Goal: Information Seeking & Learning: Learn about a topic

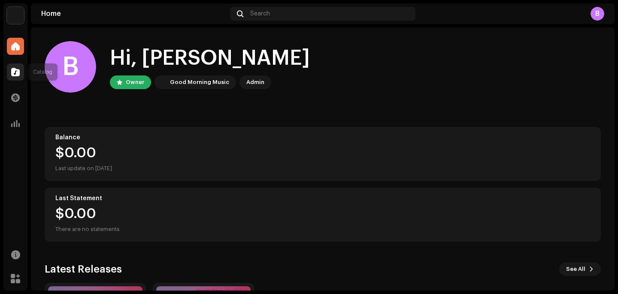
click at [9, 72] on div at bounding box center [15, 71] width 17 height 17
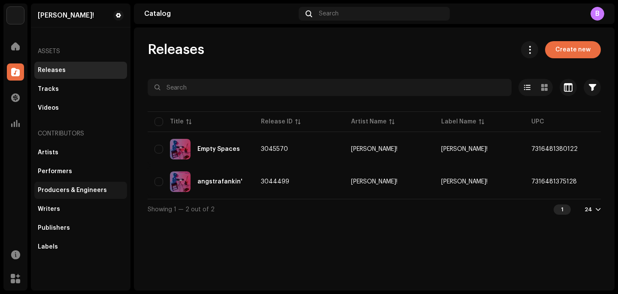
click at [39, 193] on div "Producers & Engineers" at bounding box center [72, 190] width 69 height 7
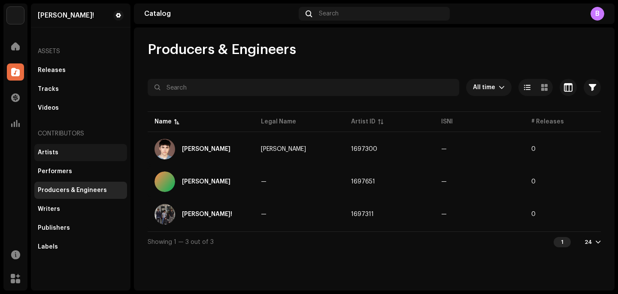
click at [81, 150] on div "Artists" at bounding box center [81, 152] width 86 height 7
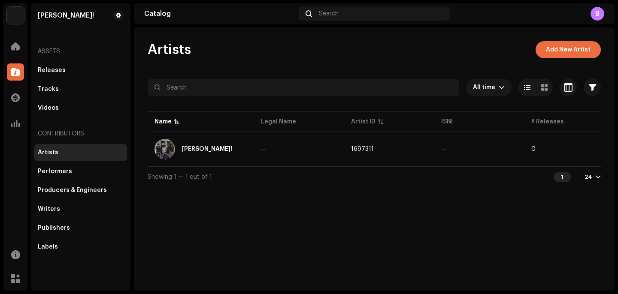
click at [73, 79] on div "Releases Tracks Videos" at bounding box center [80, 89] width 93 height 55
click at [75, 86] on div "Tracks" at bounding box center [81, 89] width 86 height 7
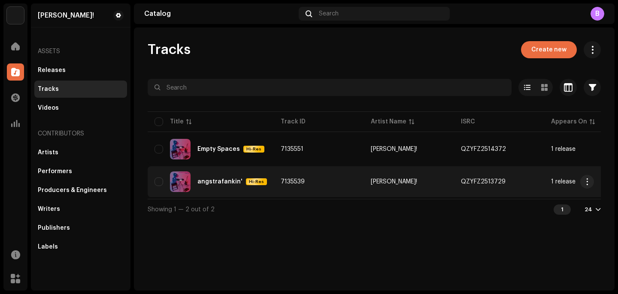
click at [208, 184] on div "angstrafankin'" at bounding box center [219, 182] width 45 height 6
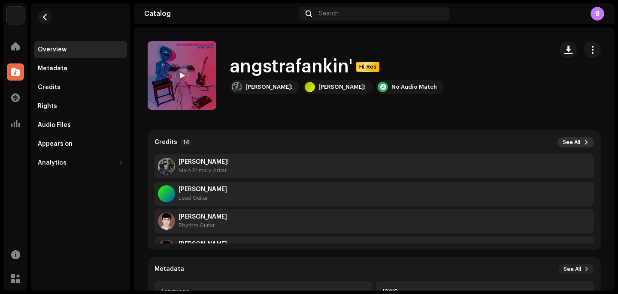
click at [572, 139] on span "See All" at bounding box center [571, 142] width 18 height 7
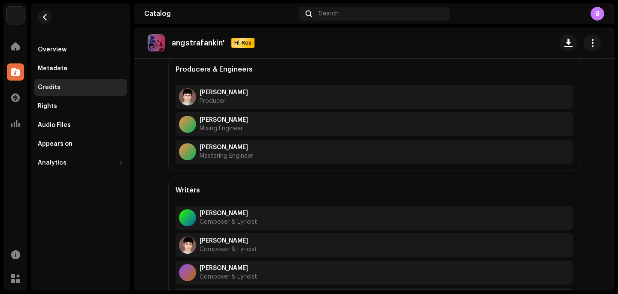
scroll to position [323, 0]
click at [44, 21] on button "button" at bounding box center [45, 17] width 14 height 14
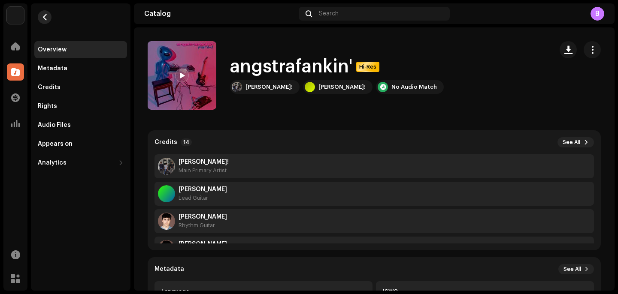
click at [43, 18] on span "button" at bounding box center [45, 17] width 6 height 7
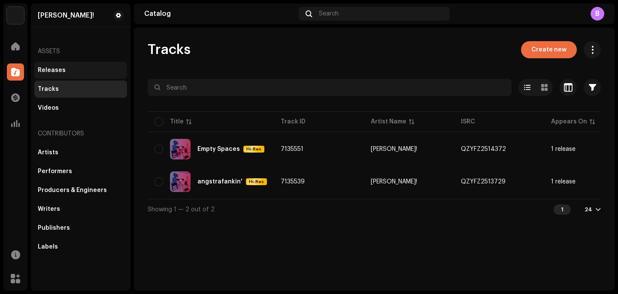
click at [67, 71] on div "Releases" at bounding box center [81, 70] width 86 height 7
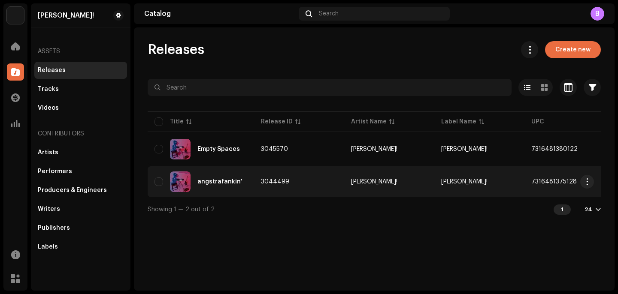
click at [218, 166] on td "angstrafankin'" at bounding box center [201, 181] width 106 height 31
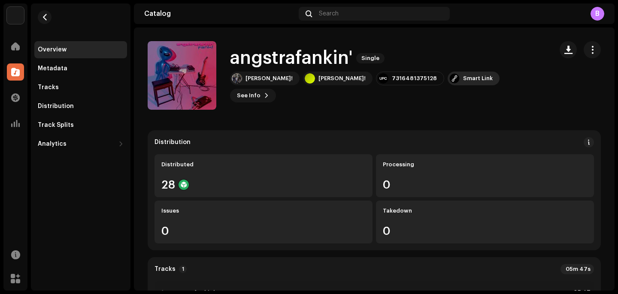
click at [447, 85] on div "Smart Link" at bounding box center [473, 79] width 52 height 14
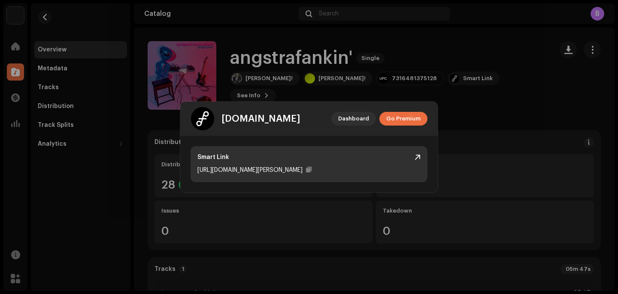
click at [293, 173] on div "[URL][DOMAIN_NAME][PERSON_NAME]" at bounding box center [308, 170] width 223 height 10
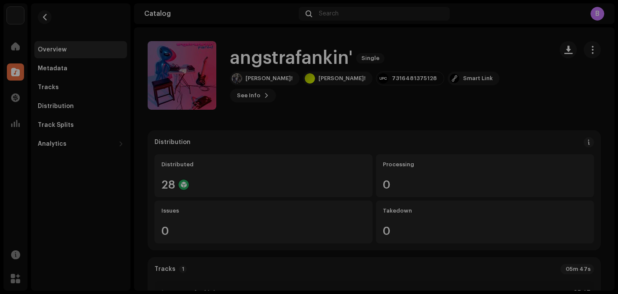
click at [395, 59] on div "[DOMAIN_NAME] Dashboard Go Premium Smart Link [URL][DOMAIN_NAME][PERSON_NAME]" at bounding box center [309, 147] width 618 height 294
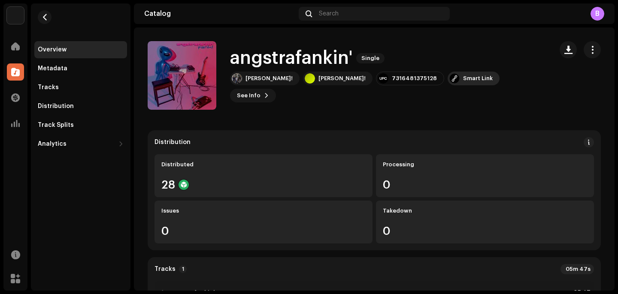
click at [463, 82] on div "Smart Link" at bounding box center [478, 78] width 30 height 7
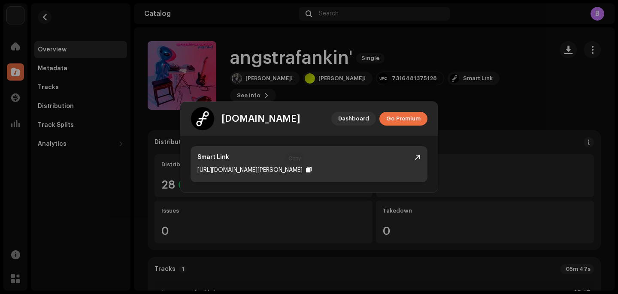
click at [306, 170] on div at bounding box center [309, 169] width 6 height 7
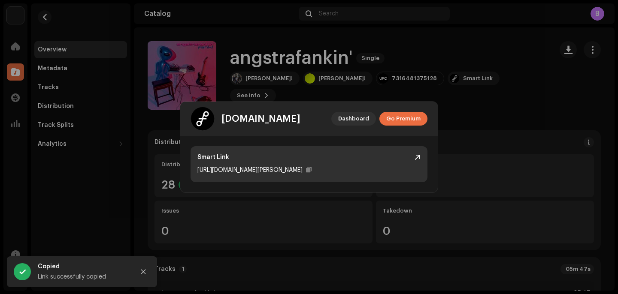
click at [259, 164] on div "Smart Link [URL][DOMAIN_NAME][PERSON_NAME]" at bounding box center [308, 164] width 237 height 36
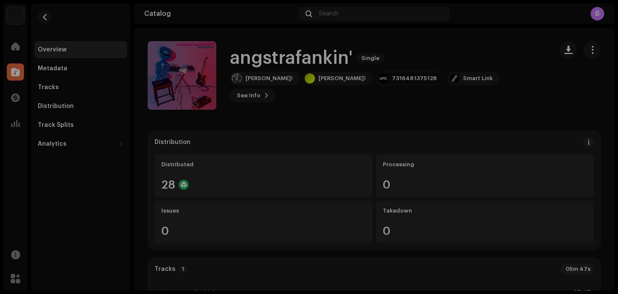
click at [327, 59] on div "[DOMAIN_NAME] Dashboard Go Premium Smart Link [URL][DOMAIN_NAME][PERSON_NAME]" at bounding box center [309, 147] width 618 height 294
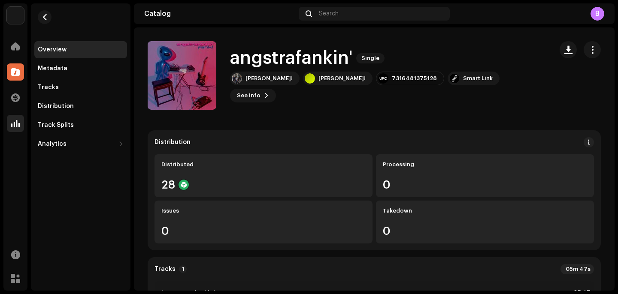
click at [14, 125] on span at bounding box center [15, 123] width 9 height 7
click at [18, 121] on span at bounding box center [15, 123] width 9 height 7
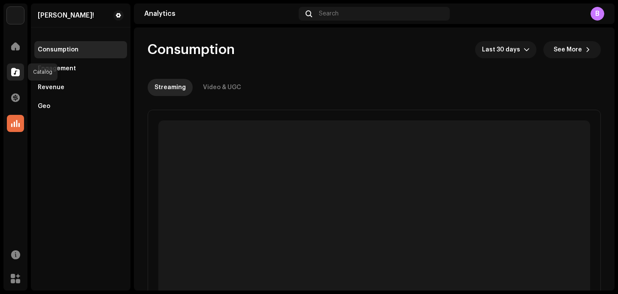
click at [18, 71] on span at bounding box center [15, 72] width 9 height 7
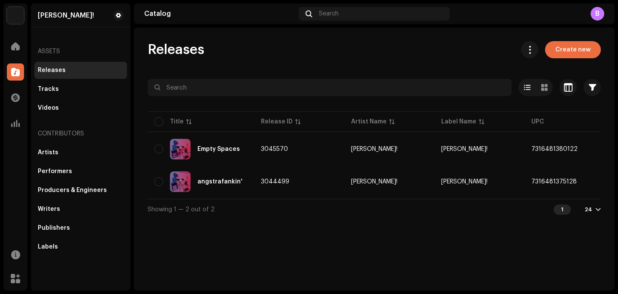
click at [597, 17] on div "B" at bounding box center [597, 14] width 14 height 14
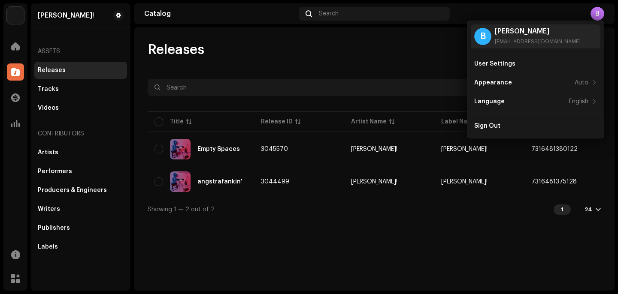
click at [368, 33] on div "Releases Create new Selected 0 Options Filters Distribution status Never Distri…" at bounding box center [374, 158] width 480 height 263
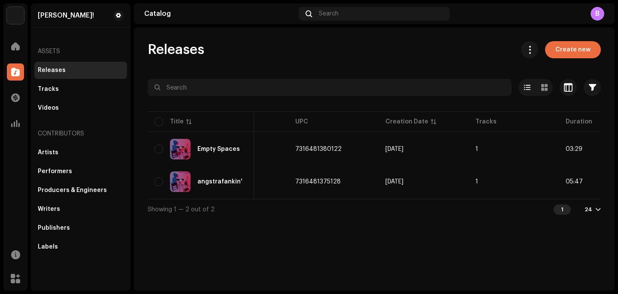
scroll to position [0, 243]
drag, startPoint x: 486, startPoint y: 205, endPoint x: 517, endPoint y: 205, distance: 30.9
click at [517, 205] on div "Showing 1 — 2 out of 2 1 24" at bounding box center [374, 209] width 453 height 21
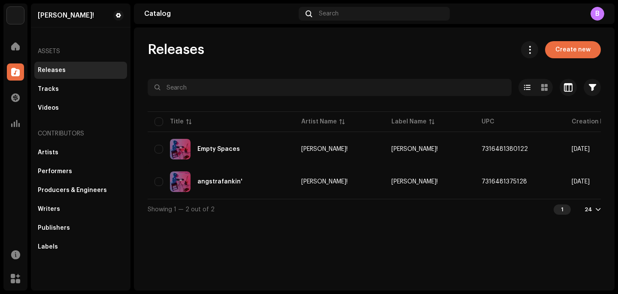
scroll to position [0, 0]
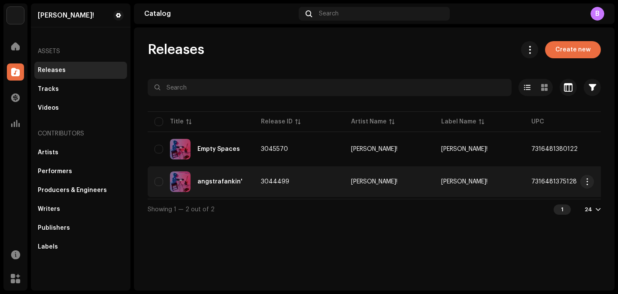
click at [287, 186] on td "3044499" at bounding box center [299, 181] width 90 height 31
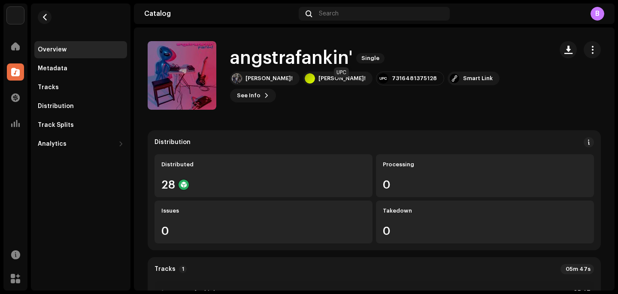
click at [392, 82] on div "7316481375128" at bounding box center [414, 78] width 45 height 7
click at [463, 82] on div "Smart Link" at bounding box center [478, 78] width 30 height 7
click at [458, 118] on div "[DOMAIN_NAME] Dashboard Go Premium Smart Link [URL][DOMAIN_NAME][PERSON_NAME]" at bounding box center [309, 147] width 618 height 294
click at [260, 92] on span "See Info" at bounding box center [249, 95] width 24 height 17
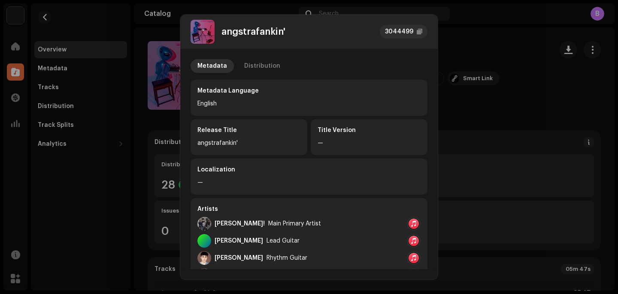
click at [277, 80] on div "Metadata Language English" at bounding box center [308, 98] width 237 height 36
click at [273, 69] on div "Distribution" at bounding box center [262, 66] width 36 height 14
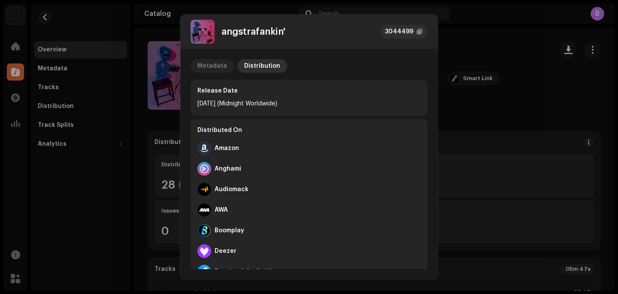
click at [217, 69] on div "Metadata" at bounding box center [212, 66] width 30 height 14
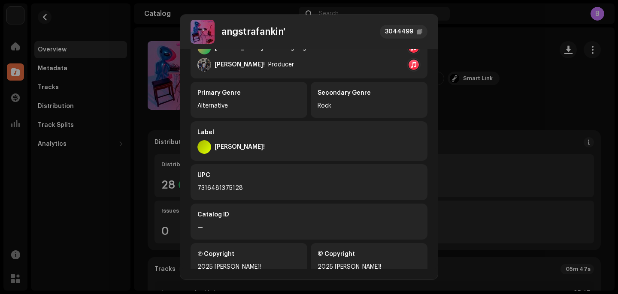
scroll to position [351, 0]
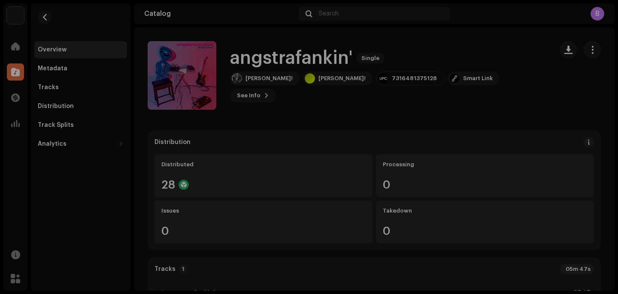
click at [446, 109] on div "angstrafankin' 3044499 Metadata Distribution Metadata Language English Release …" at bounding box center [309, 147] width 618 height 294
